Goal: Task Accomplishment & Management: Manage account settings

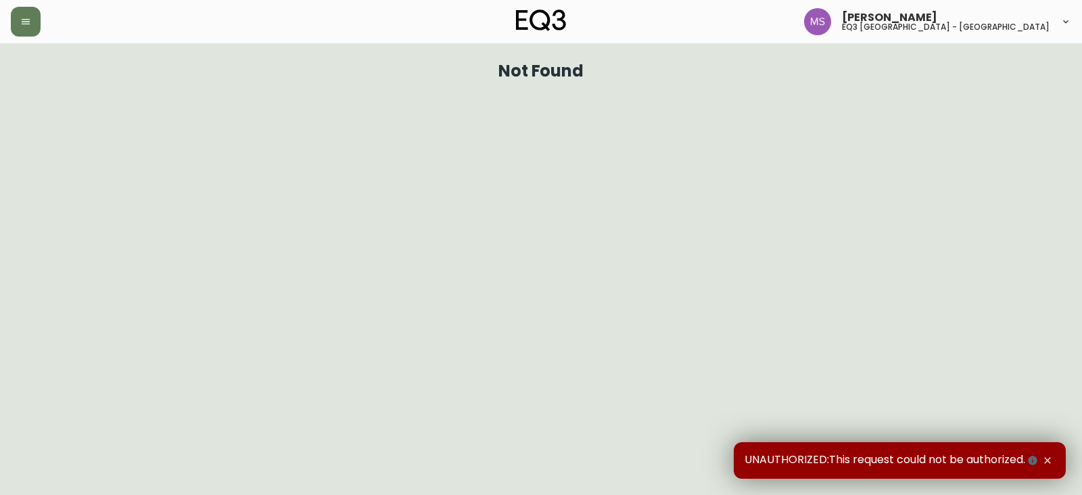
click at [5, 16] on header "[PERSON_NAME] eq3 [GEOGRAPHIC_DATA] - [GEOGRAPHIC_DATA]" at bounding box center [541, 21] width 1082 height 43
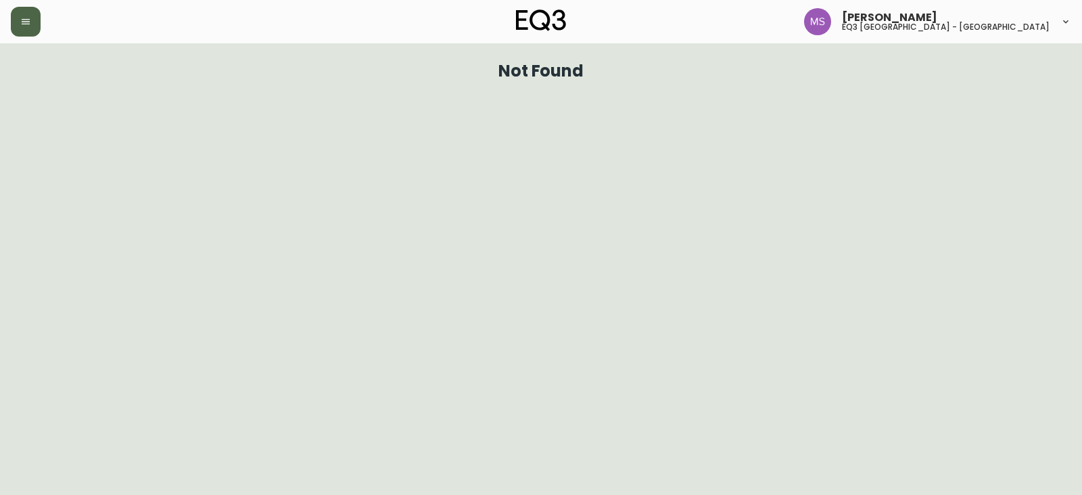
click at [25, 20] on icon "button" at bounding box center [26, 21] width 8 height 5
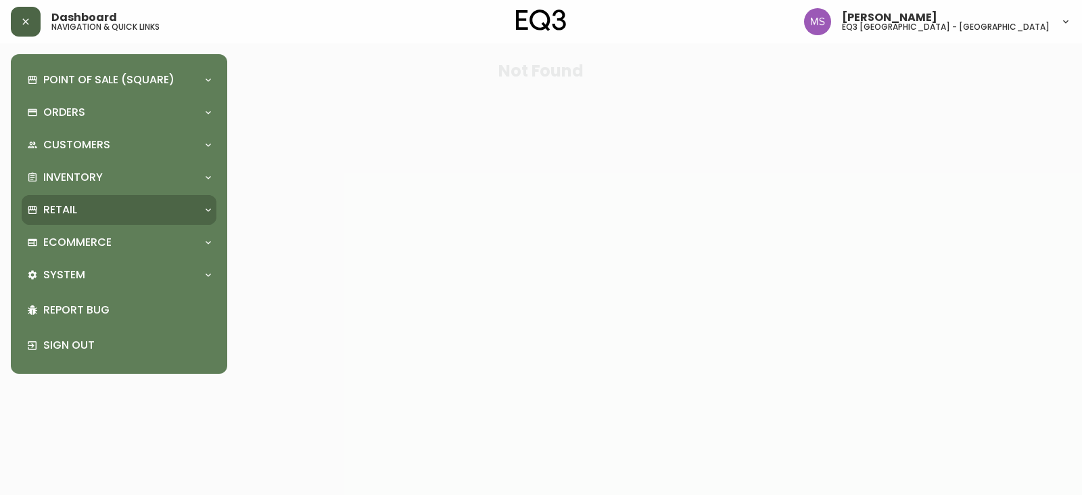
click at [71, 206] on p "Retail" at bounding box center [60, 209] width 34 height 15
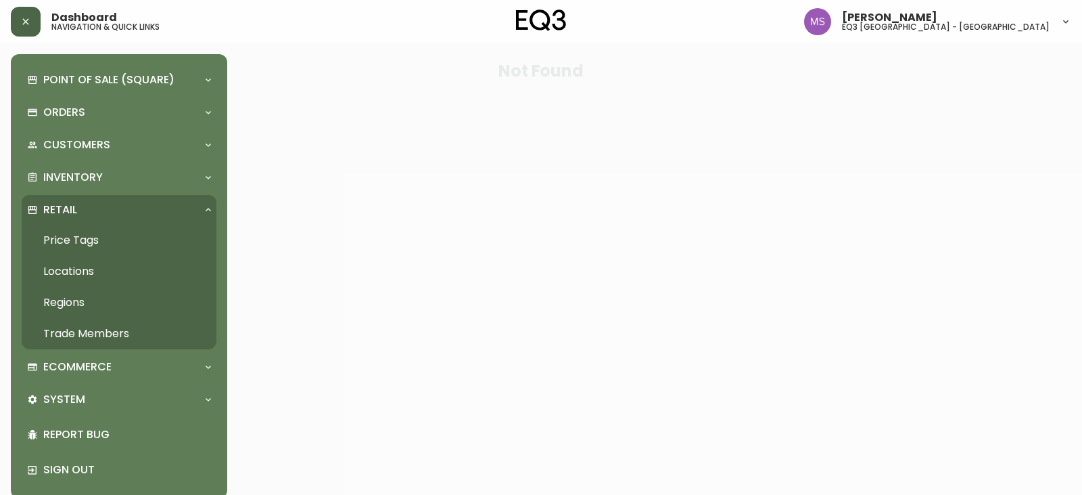
click at [99, 239] on link "Price Tags" at bounding box center [119, 240] width 195 height 31
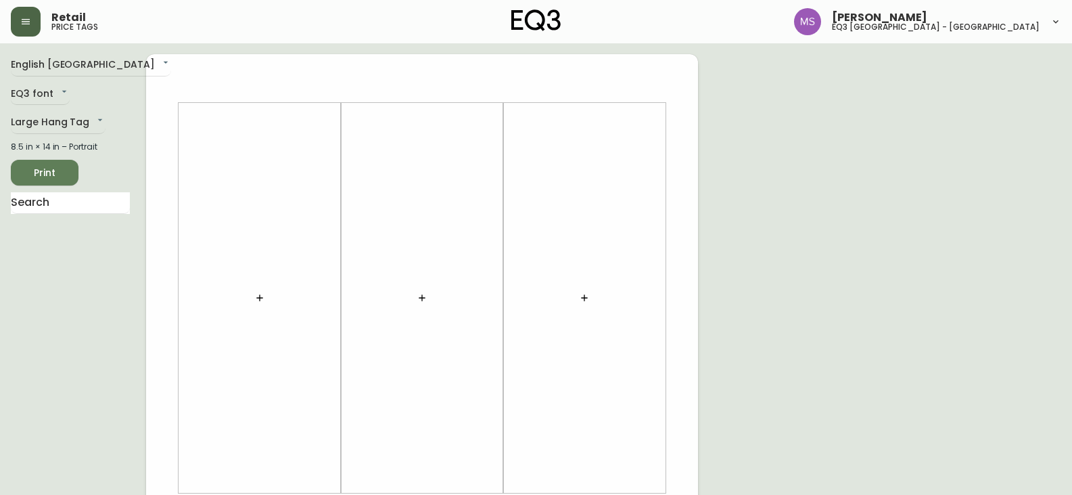
click at [30, 18] on icon "button" at bounding box center [25, 21] width 11 height 11
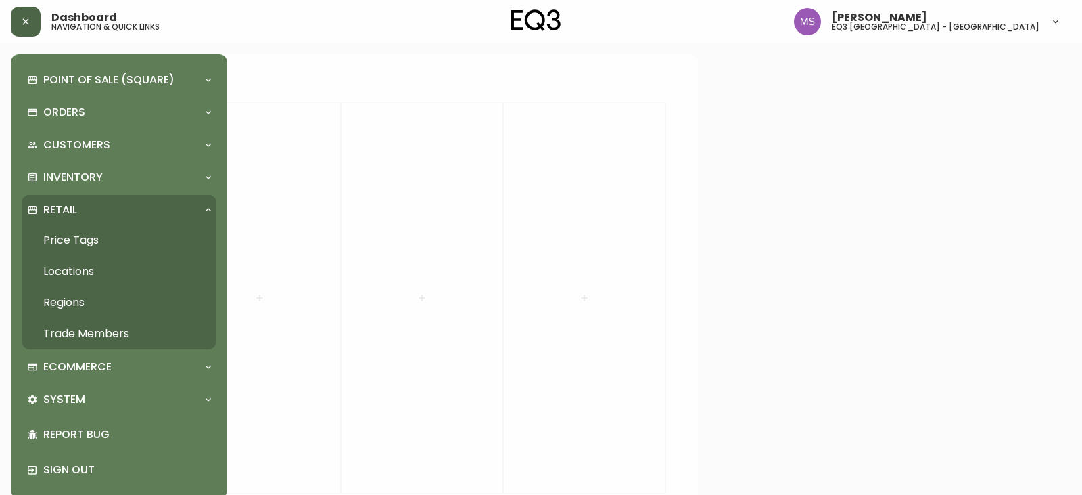
click at [137, 324] on link "Trade Members" at bounding box center [119, 333] width 195 height 31
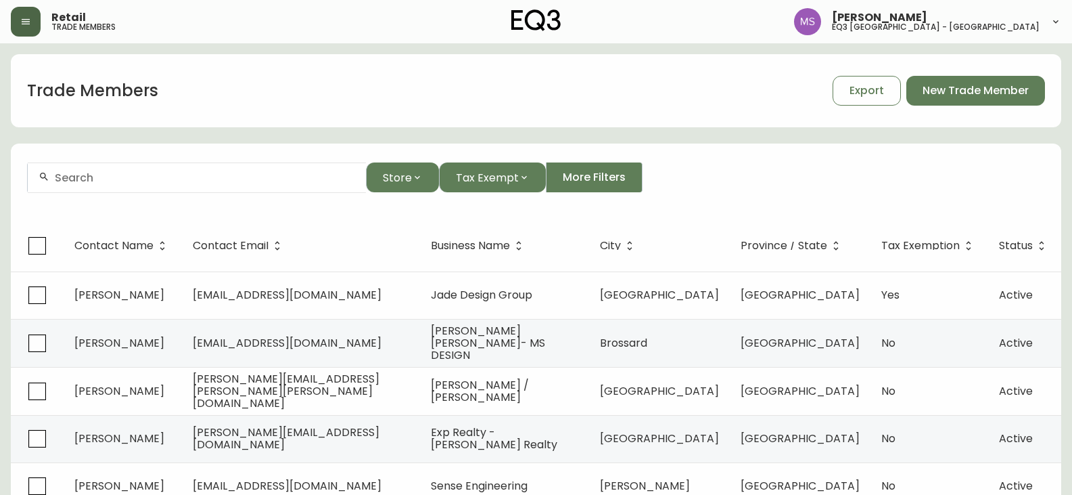
click at [275, 189] on div at bounding box center [197, 177] width 338 height 30
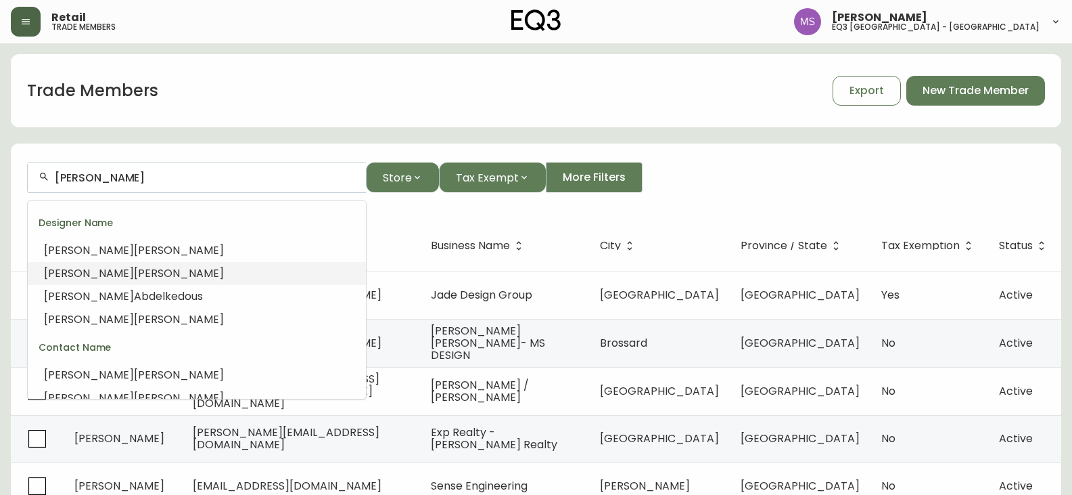
click at [134, 276] on span "[PERSON_NAME]" at bounding box center [179, 273] width 90 height 16
type input "[PERSON_NAME]"
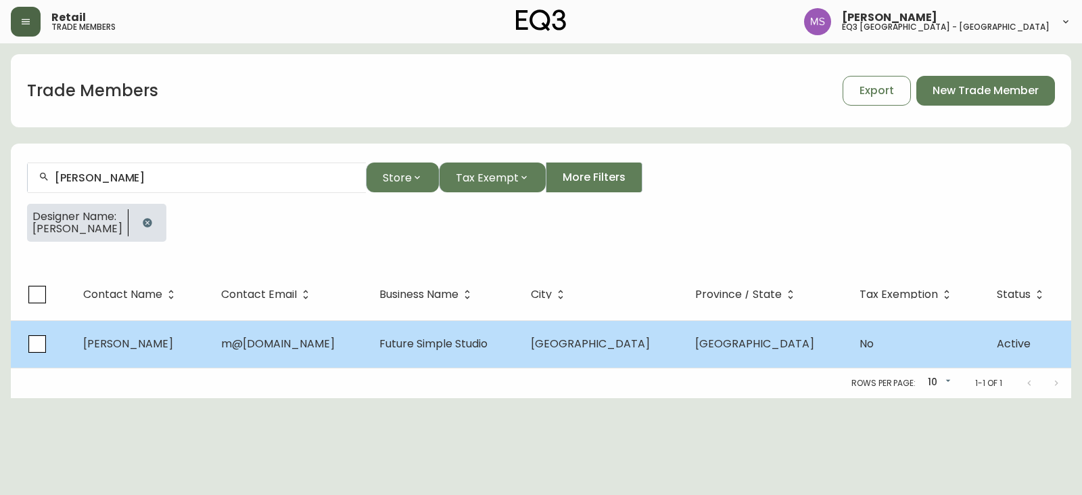
copy tr "m@[DOMAIN_NAME]"
drag, startPoint x: 396, startPoint y: 347, endPoint x: 221, endPoint y: 344, distance: 175.2
click at [221, 344] on tr "[PERSON_NAME] m@[DOMAIN_NAME] Future Simple Studio [GEOGRAPHIC_DATA] [GEOGRAPHI…" at bounding box center [541, 343] width 1061 height 47
click at [108, 350] on span "[PERSON_NAME]" at bounding box center [128, 344] width 90 height 16
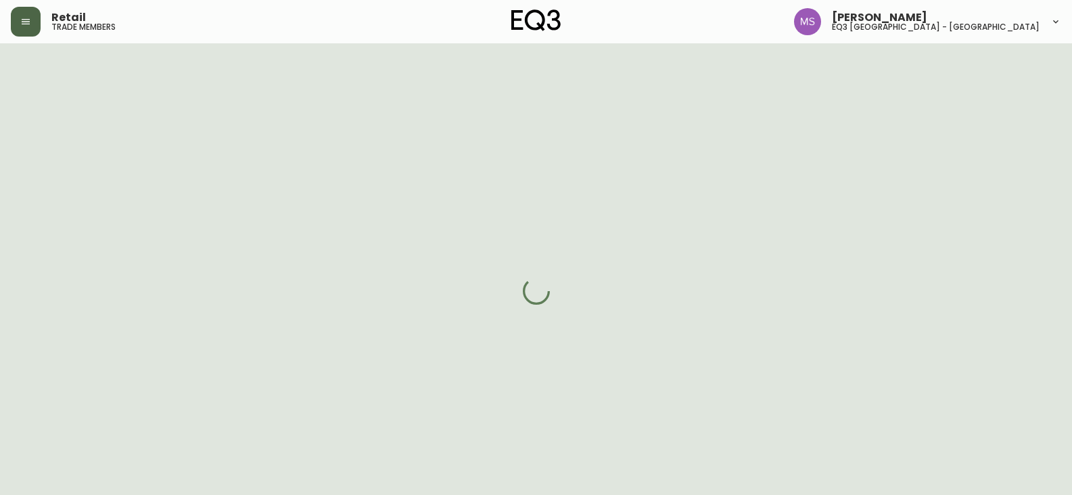
select select "QC"
select select "CA"
select select "CA_EN"
select select "Other"
select select "Architect"
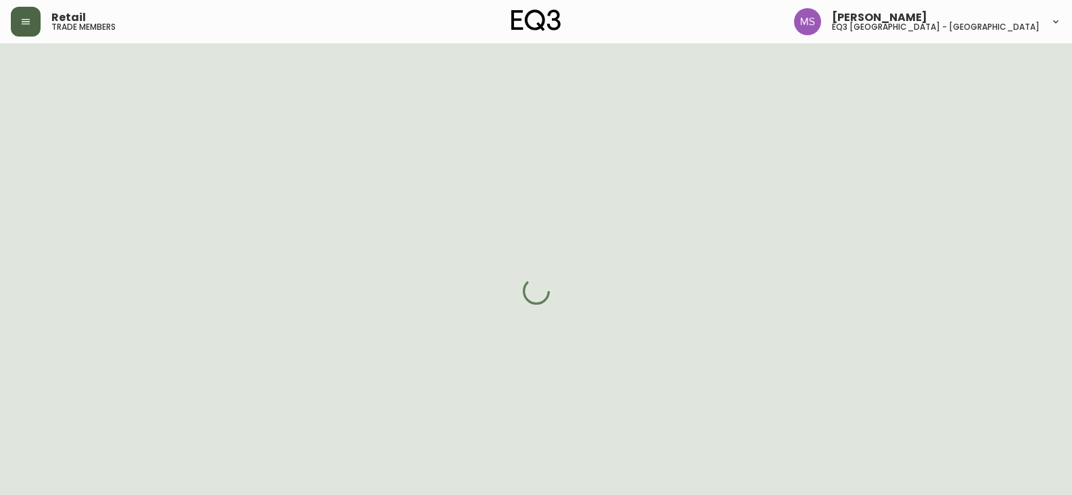
select select "cjw10z96t00cw6gs04aeyfqxf"
select select "false"
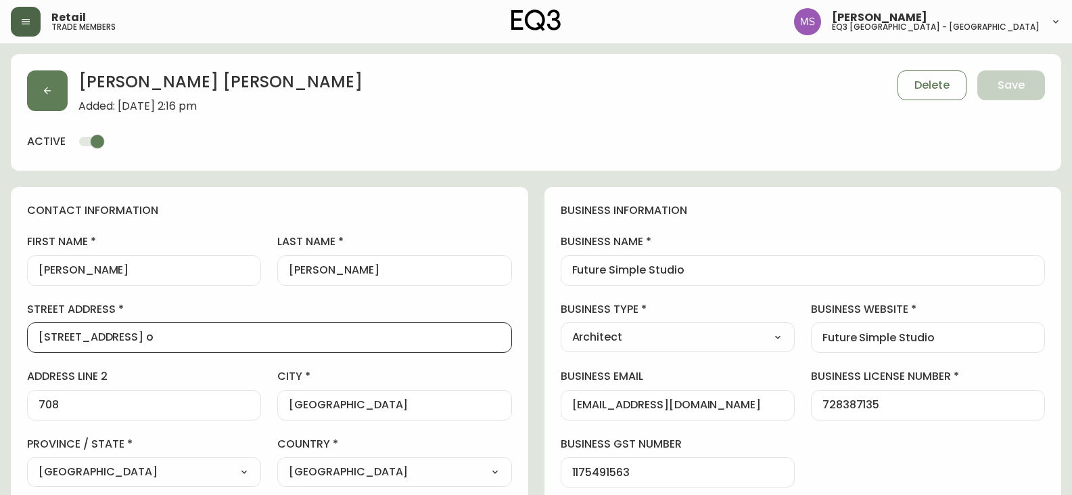
scroll to position [1, 0]
drag, startPoint x: 119, startPoint y: 341, endPoint x: 0, endPoint y: 361, distance: 120.8
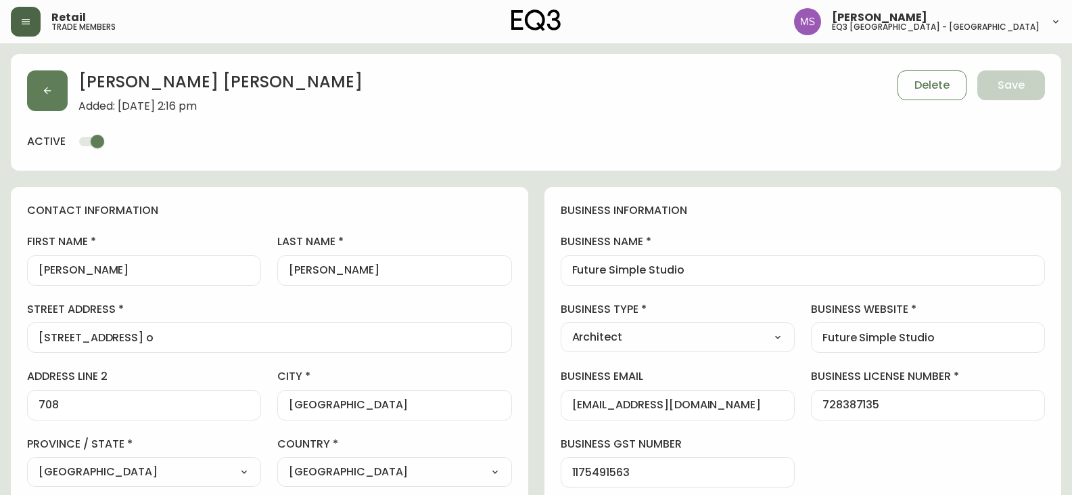
click at [112, 405] on input "708" at bounding box center [144, 404] width 211 height 13
drag, startPoint x: 145, startPoint y: 410, endPoint x: 0, endPoint y: 403, distance: 145.6
click at [111, 409] on input "708" at bounding box center [144, 404] width 211 height 13
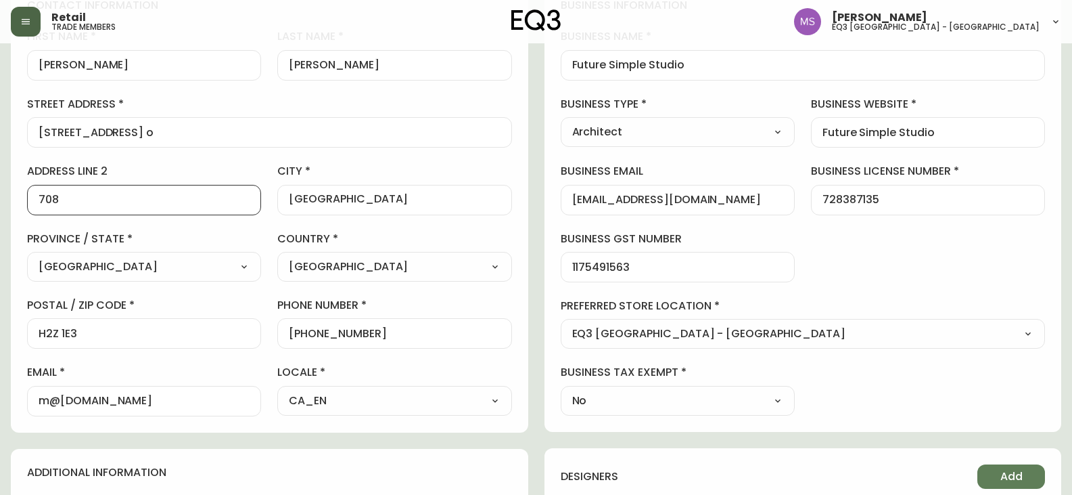
scroll to position [271, 0]
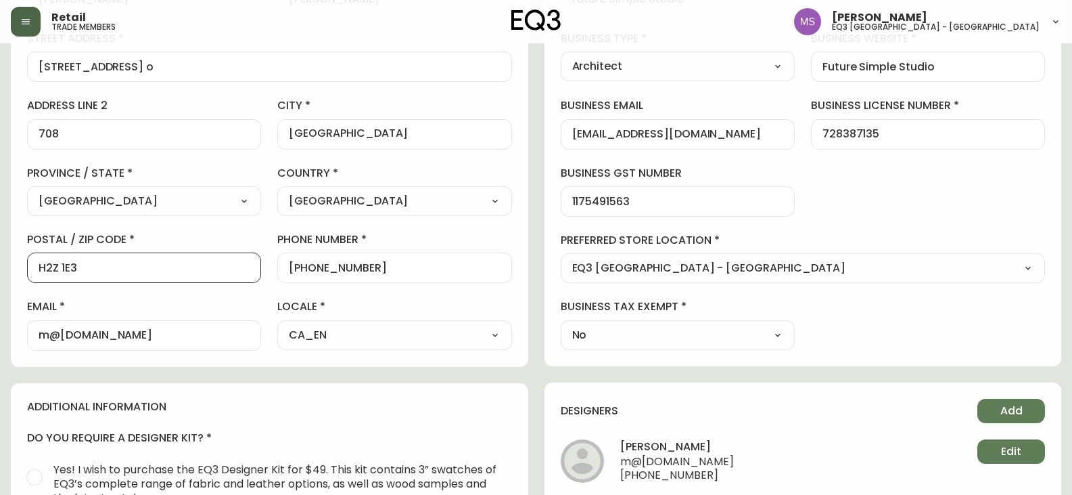
click at [0, 268] on main "[PERSON_NAME] Added: [DATE] 2:16 pm Delete Save active contact information firs…" at bounding box center [536, 321] width 1072 height 1096
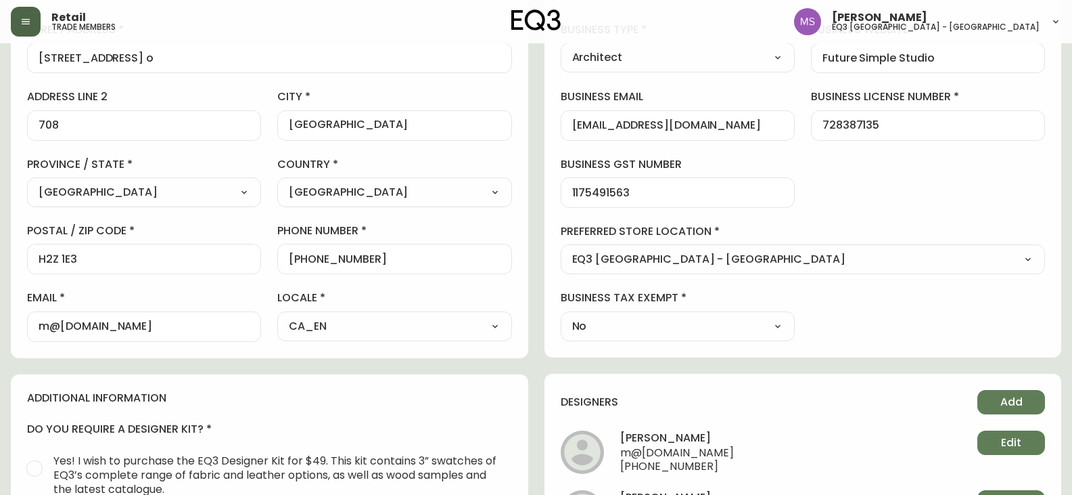
scroll to position [338, 0]
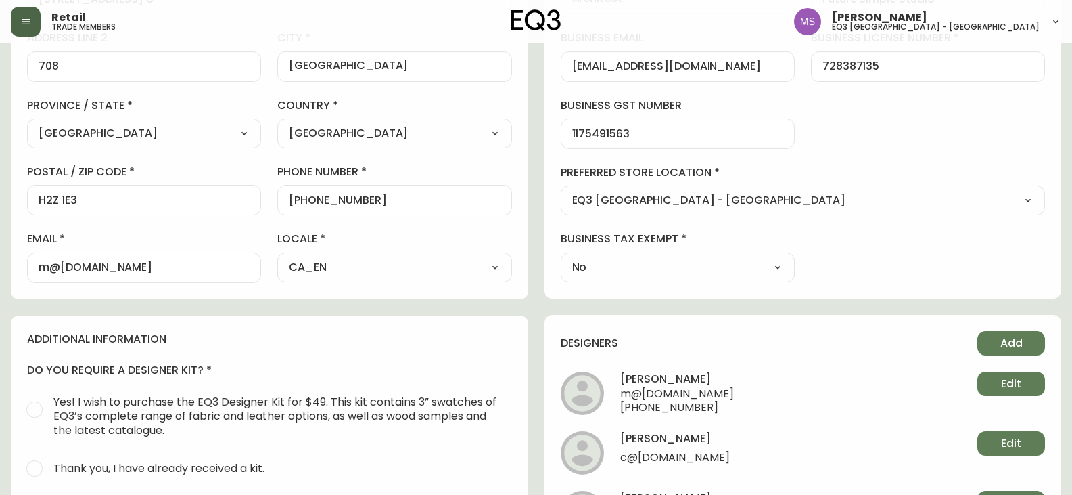
click at [1055, 189] on div "business information business name Future Simple Studio business type Architect…" at bounding box center [804, 73] width 518 height 450
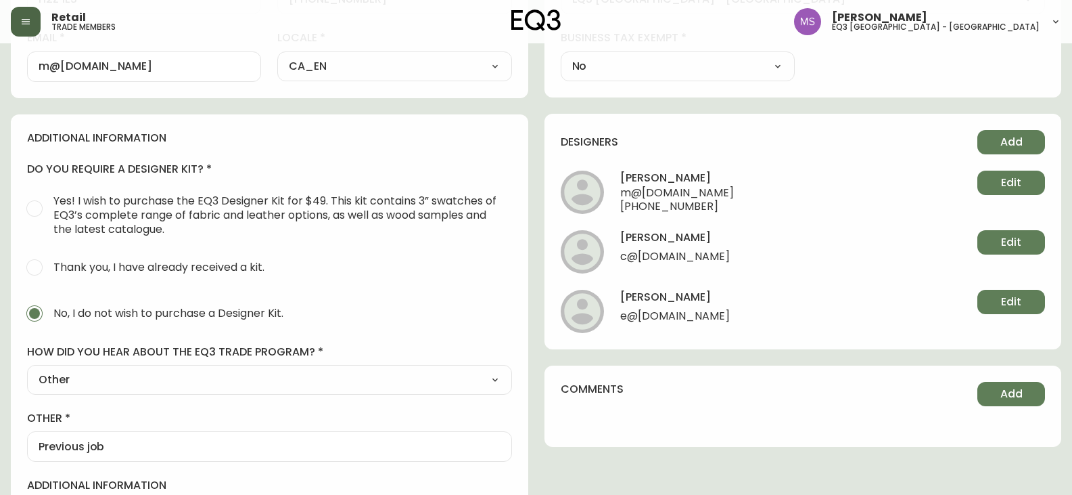
scroll to position [541, 0]
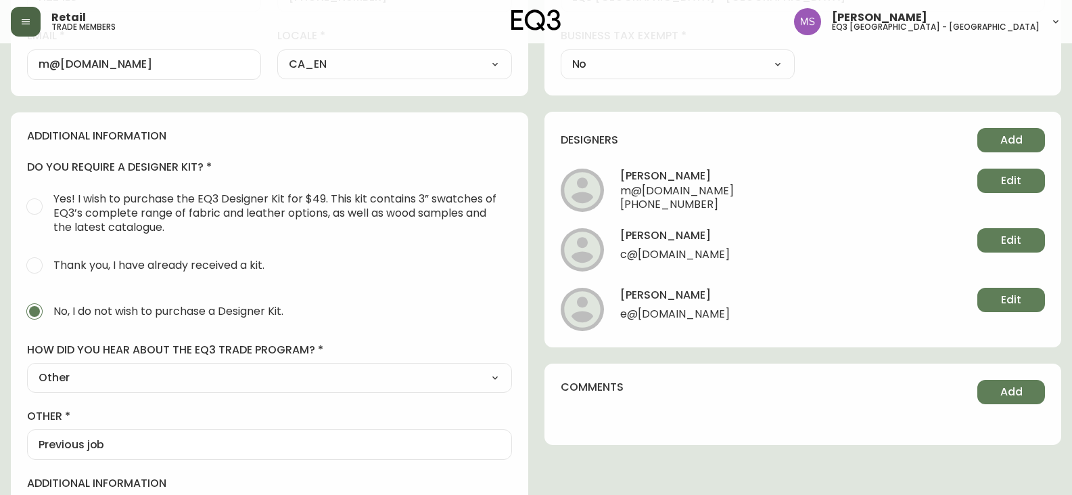
drag, startPoint x: 764, startPoint y: 192, endPoint x: 628, endPoint y: 192, distance: 136.0
click at [628, 192] on span "m@[DOMAIN_NAME]" at bounding box center [677, 192] width 114 height 14
drag, startPoint x: 620, startPoint y: 192, endPoint x: 741, endPoint y: 198, distance: 121.9
click at [741, 198] on li "[PERSON_NAME] m@[DOMAIN_NAME] [PHONE_NUMBER] Edit" at bounding box center [803, 189] width 485 height 43
click at [718, 203] on span "[PHONE_NUMBER]" at bounding box center [677, 205] width 114 height 14
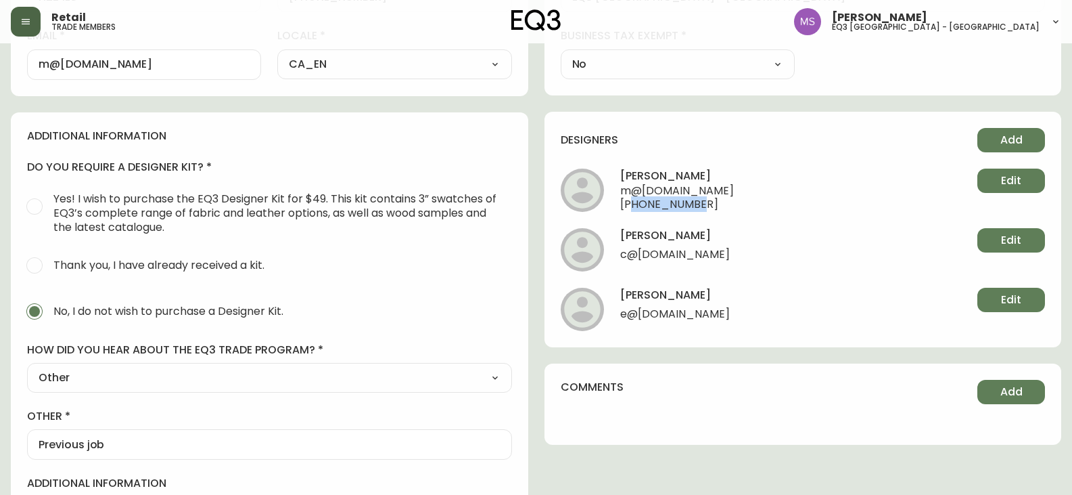
copy span "5148394862"
drag, startPoint x: 695, startPoint y: 206, endPoint x: 630, endPoint y: 211, distance: 65.1
click at [630, 211] on span "[PHONE_NUMBER]" at bounding box center [677, 205] width 114 height 14
click at [69, 170] on h4 "do you require a designer kit?" at bounding box center [269, 167] width 485 height 15
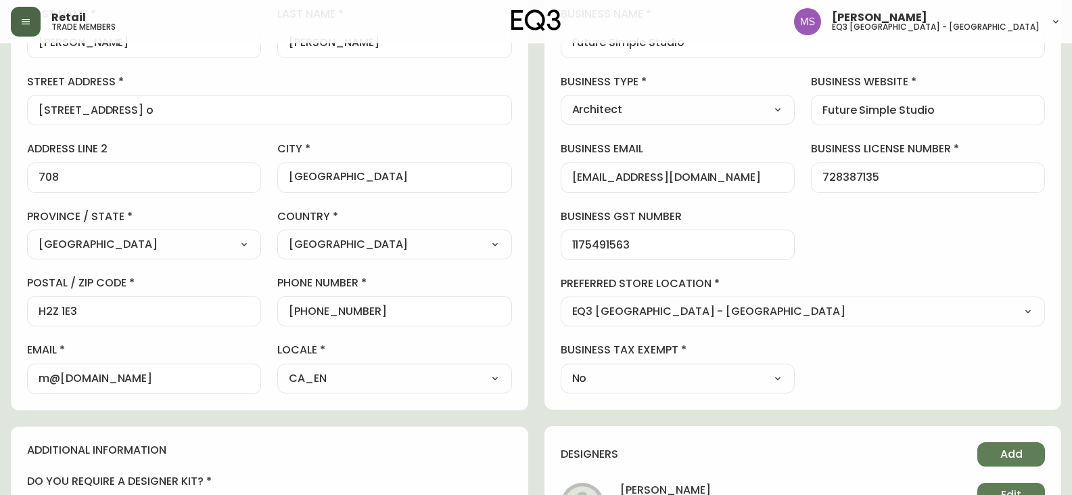
scroll to position [203, 0]
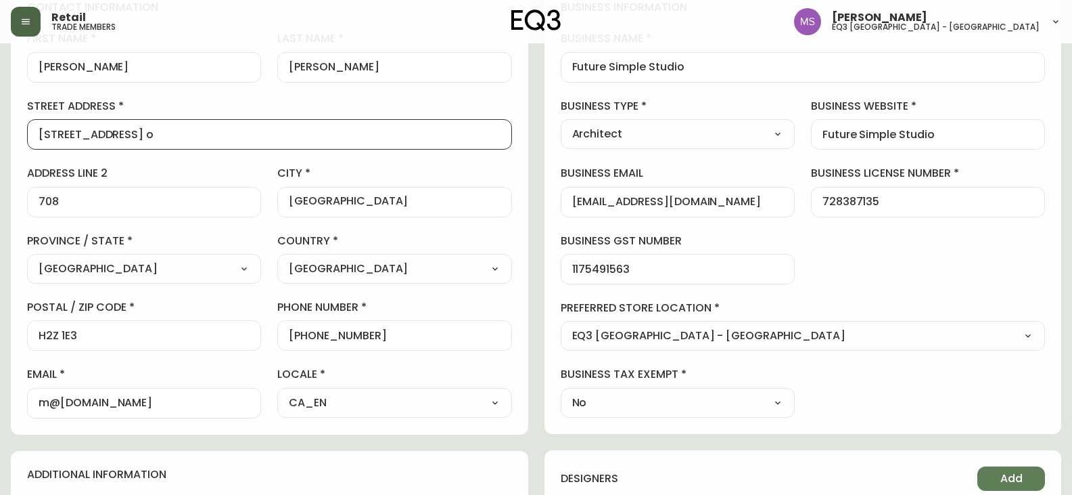
drag, startPoint x: 215, startPoint y: 135, endPoint x: 0, endPoint y: 132, distance: 215.1
click at [0, 132] on main "[PERSON_NAME] Added: [DATE] 2:16 pm Delete Save active contact information firs…" at bounding box center [536, 388] width 1072 height 1096
click at [131, 130] on input "[STREET_ADDRESS] o" at bounding box center [270, 134] width 462 height 13
drag, startPoint x: 202, startPoint y: 135, endPoint x: 0, endPoint y: 135, distance: 201.6
click at [0, 135] on main "[PERSON_NAME] Added: [DATE] 2:16 pm Delete Save active contact information firs…" at bounding box center [536, 388] width 1072 height 1096
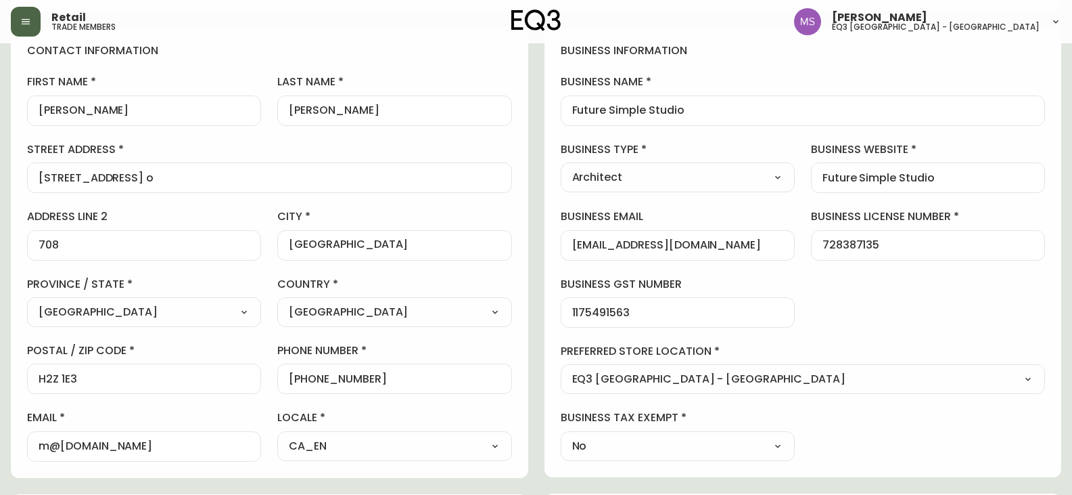
scroll to position [135, 0]
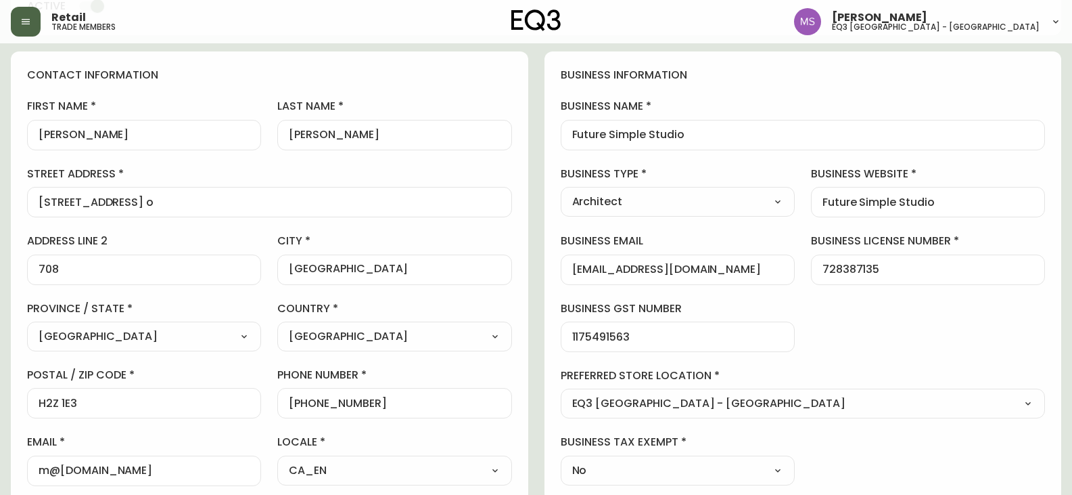
click at [124, 97] on div "contact information first name [PERSON_NAME] last name [PERSON_NAME][GEOGRAPHIC…" at bounding box center [270, 276] width 518 height 451
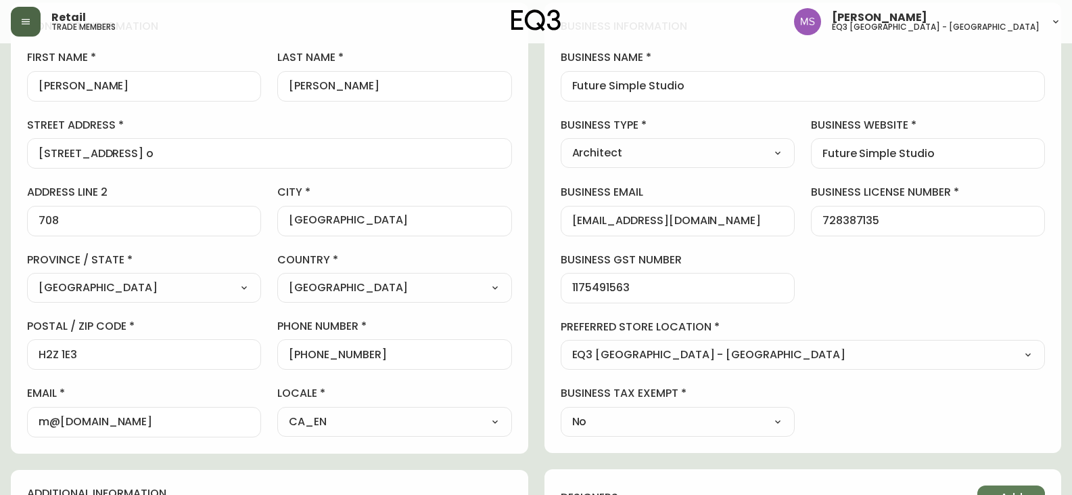
scroll to position [406, 0]
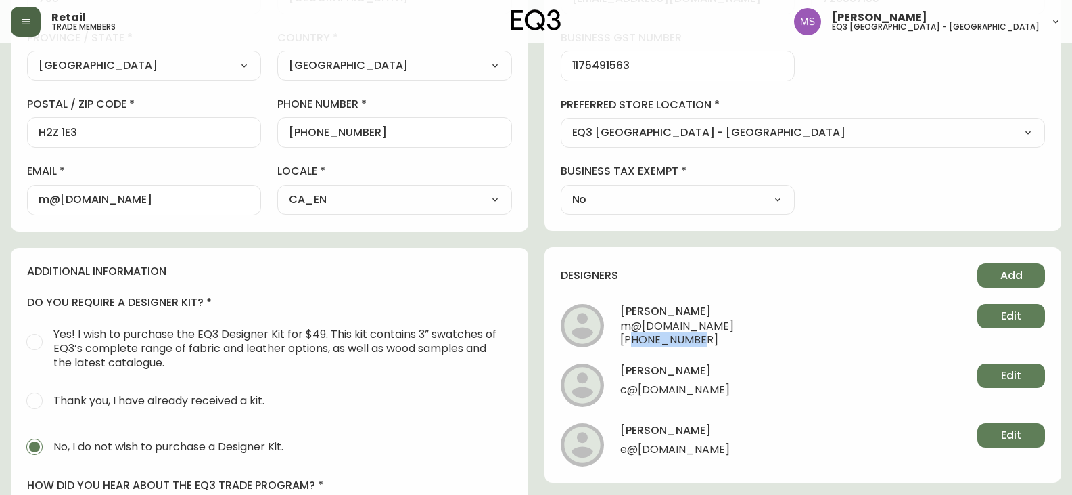
copy span "5148394862"
drag, startPoint x: 705, startPoint y: 337, endPoint x: 630, endPoint y: 338, distance: 74.4
click at [630, 338] on span "[PHONE_NUMBER]" at bounding box center [677, 341] width 114 height 14
drag, startPoint x: 1018, startPoint y: 187, endPoint x: 1000, endPoint y: 193, distance: 19.3
click at [1017, 188] on div "business information business name Future Simple Studio business type Architect…" at bounding box center [804, 6] width 518 height 450
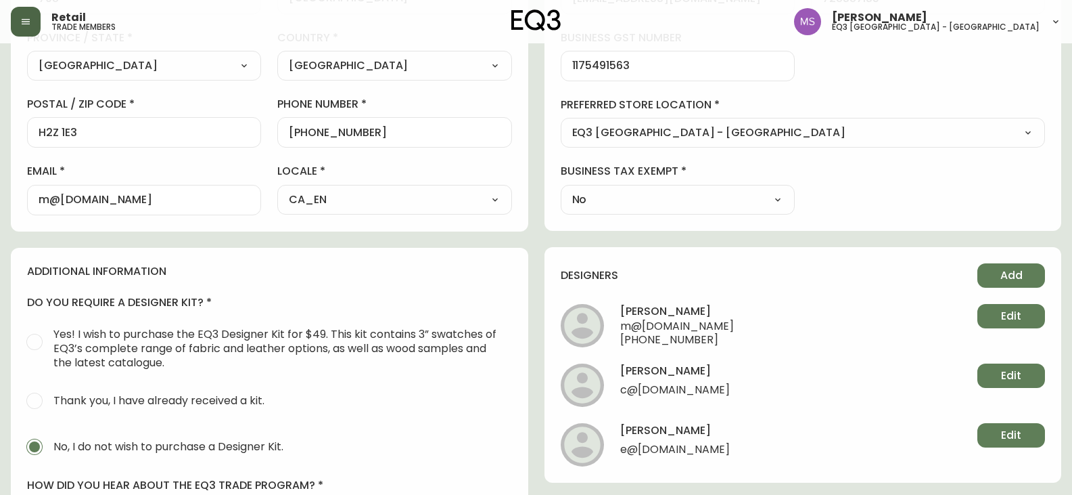
copy span "m@[DOMAIN_NAME]"
drag, startPoint x: 769, startPoint y: 326, endPoint x: 622, endPoint y: 326, distance: 146.8
click at [622, 326] on span "m@[DOMAIN_NAME]" at bounding box center [677, 327] width 114 height 14
click at [985, 61] on div "business information business name Future Simple Studio business type Architect…" at bounding box center [804, 6] width 518 height 450
drag, startPoint x: 4, startPoint y: 206, endPoint x: 94, endPoint y: 135, distance: 114.2
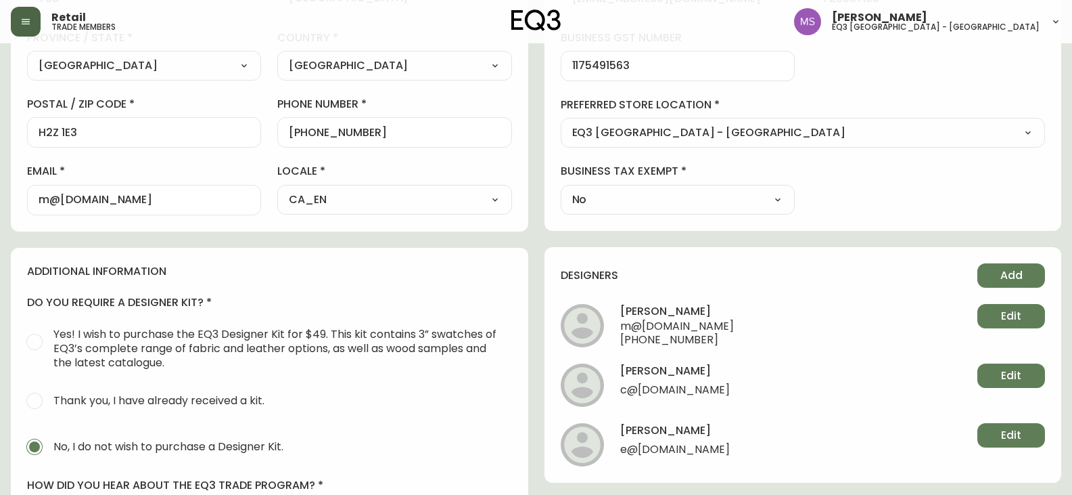
click at [4, 206] on main "[PERSON_NAME] Added: [DATE] 2:16 pm Delete Save active contact information firs…" at bounding box center [536, 185] width 1072 height 1096
